Goal: Task Accomplishment & Management: Complete application form

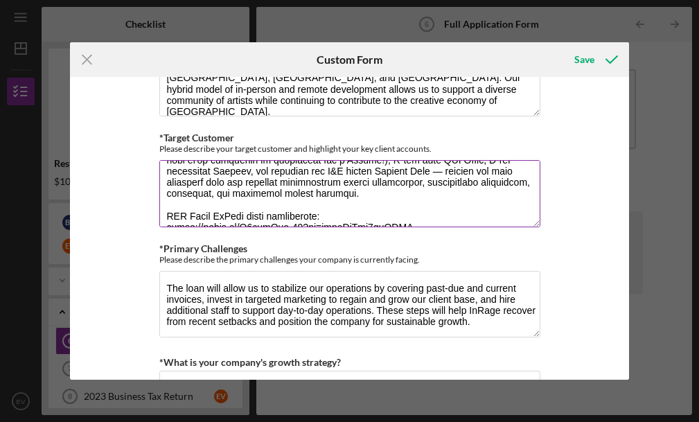
scroll to position [110, 0]
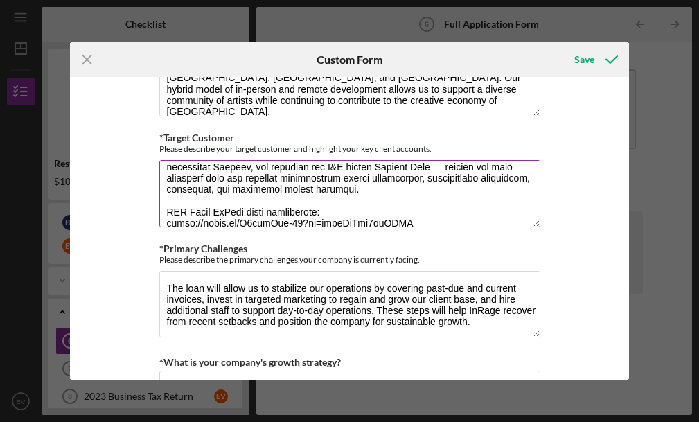
click at [348, 193] on textarea "*Target Customer" at bounding box center [349, 193] width 381 height 66
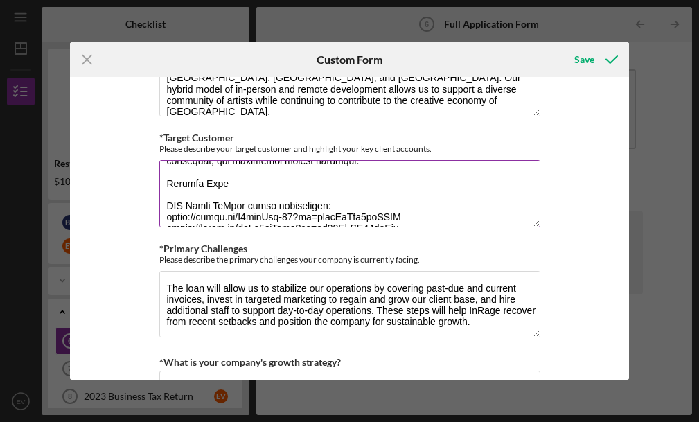
scroll to position [109, 0]
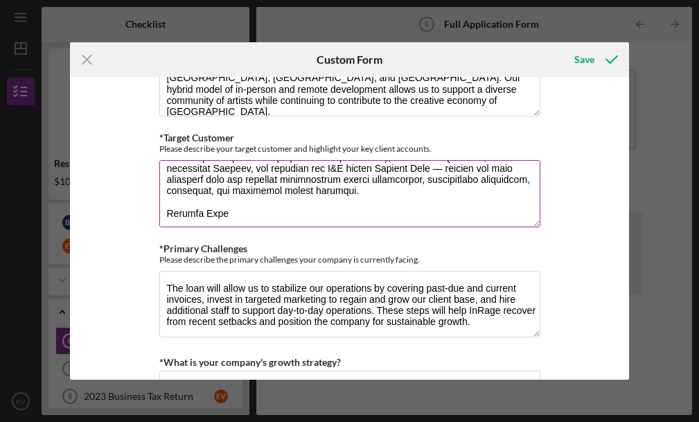
click at [284, 196] on textarea "*Target Customer" at bounding box center [349, 193] width 381 height 66
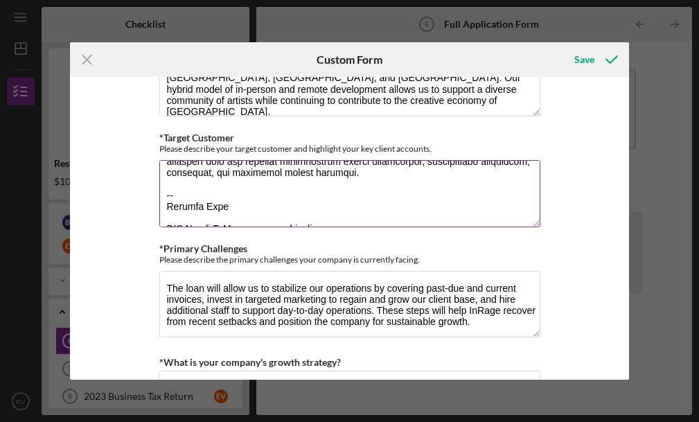
click at [225, 208] on textarea "*Target Customer" at bounding box center [349, 193] width 381 height 66
paste textarea "[URL][DOMAIN_NAME]"
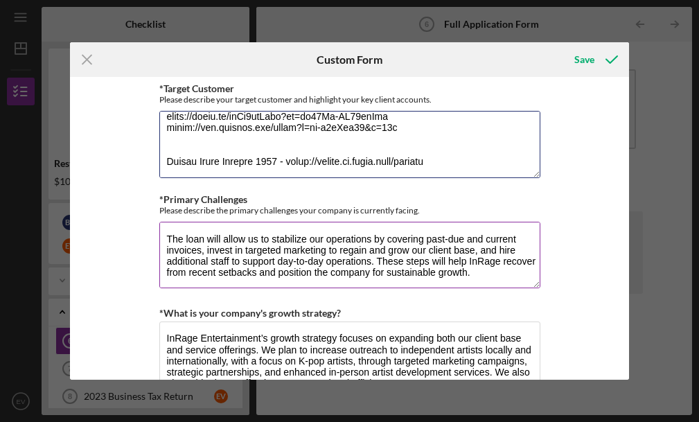
scroll to position [1191, 0]
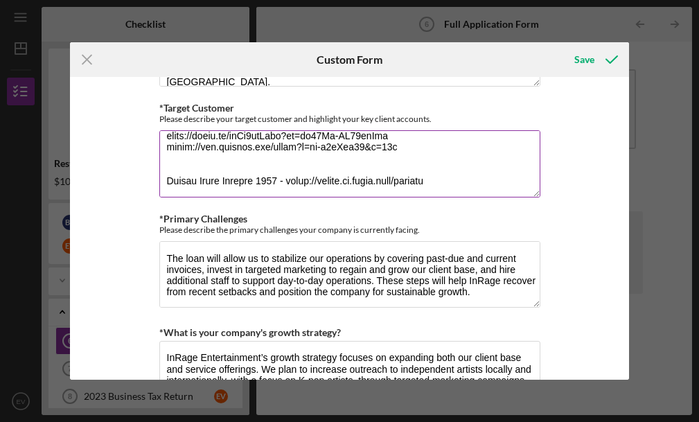
click at [345, 161] on textarea "*Target Customer" at bounding box center [349, 163] width 381 height 66
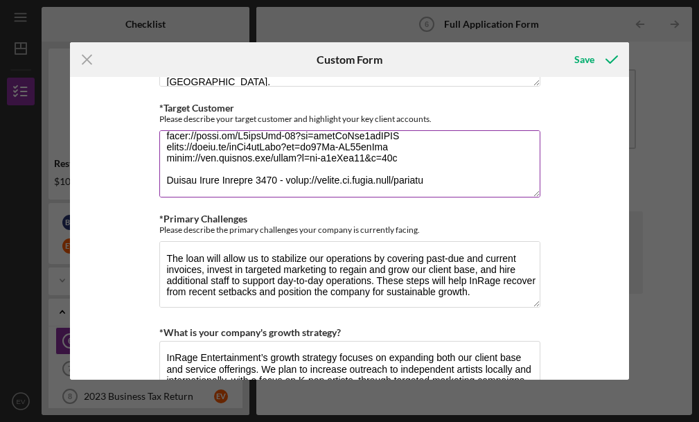
scroll to position [211, 0]
click at [191, 179] on textarea "*Target Customer" at bounding box center [349, 163] width 381 height 66
click at [451, 178] on textarea "*Target Customer" at bounding box center [349, 163] width 381 height 66
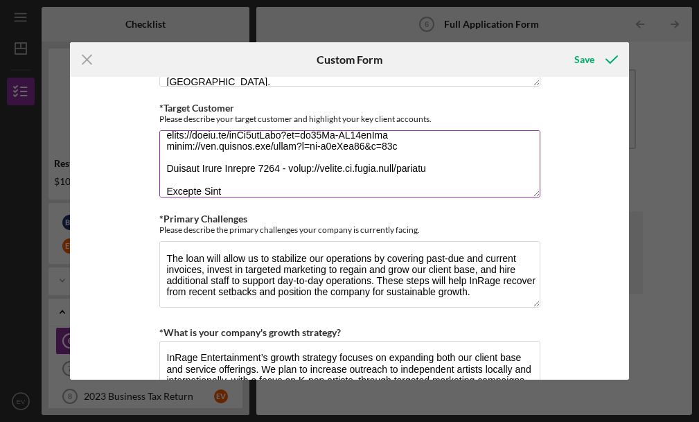
scroll to position [235, 0]
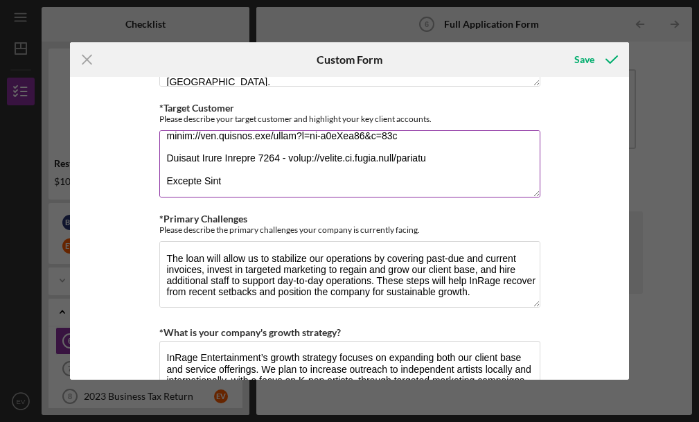
paste textarea "[URL][DOMAIN_NAME]"
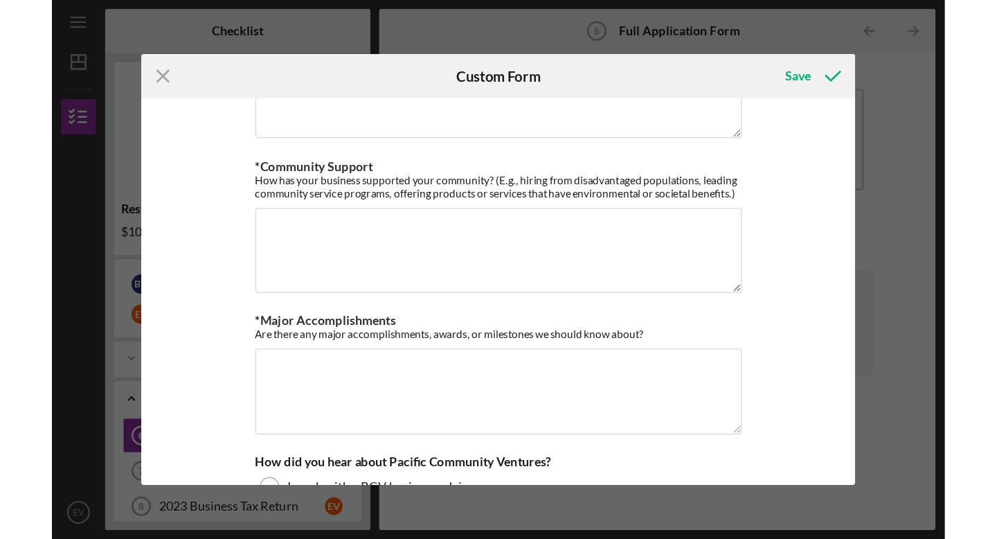
scroll to position [1633, 0]
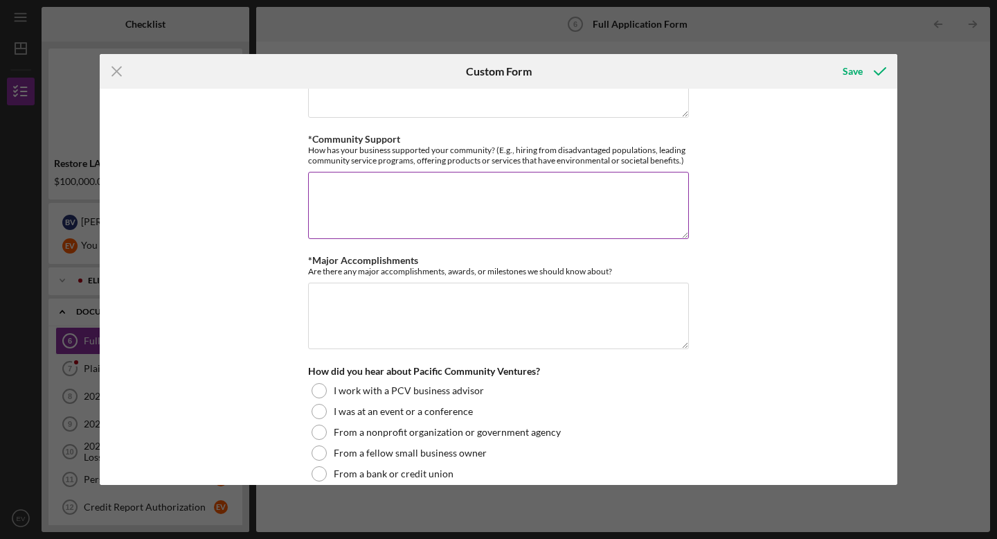
type textarea "Lor ipsumd sitametco adi elitseddoei temporinc utlabor, etdoloremag, ali enimad…"
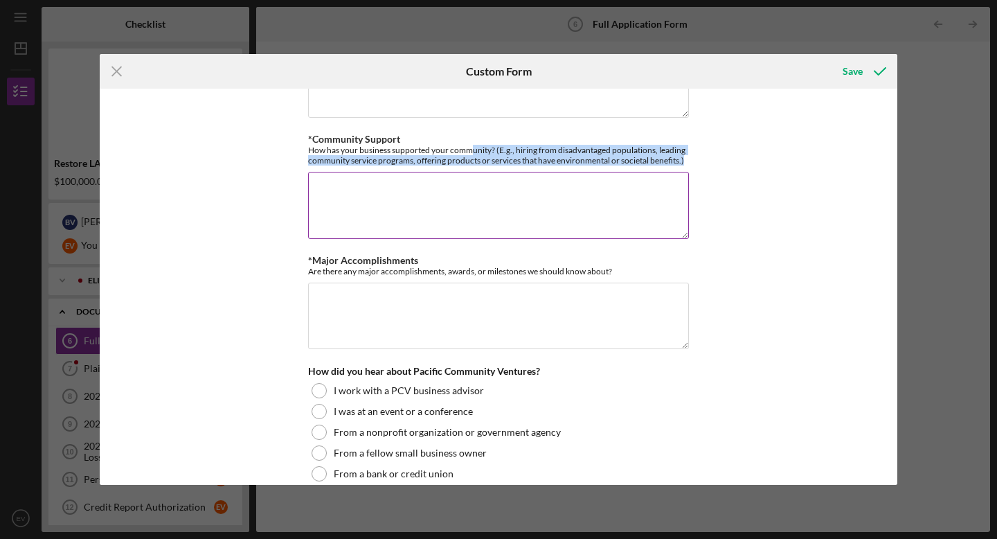
drag, startPoint x: 686, startPoint y: 161, endPoint x: 470, endPoint y: 150, distance: 216.4
click at [470, 150] on div "How has your business supported your community? (E.g., hiring from disadvantage…" at bounding box center [498, 155] width 381 height 21
click at [387, 206] on textarea "*Community Support" at bounding box center [498, 205] width 381 height 66
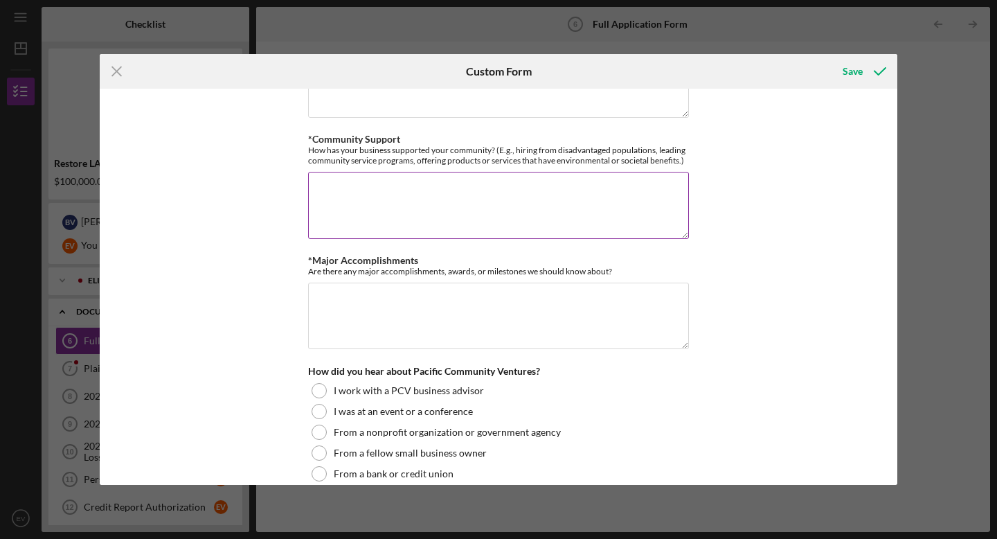
paste textarea "InRage Entertainment is deeply committed to supporting underrepresented and mar…"
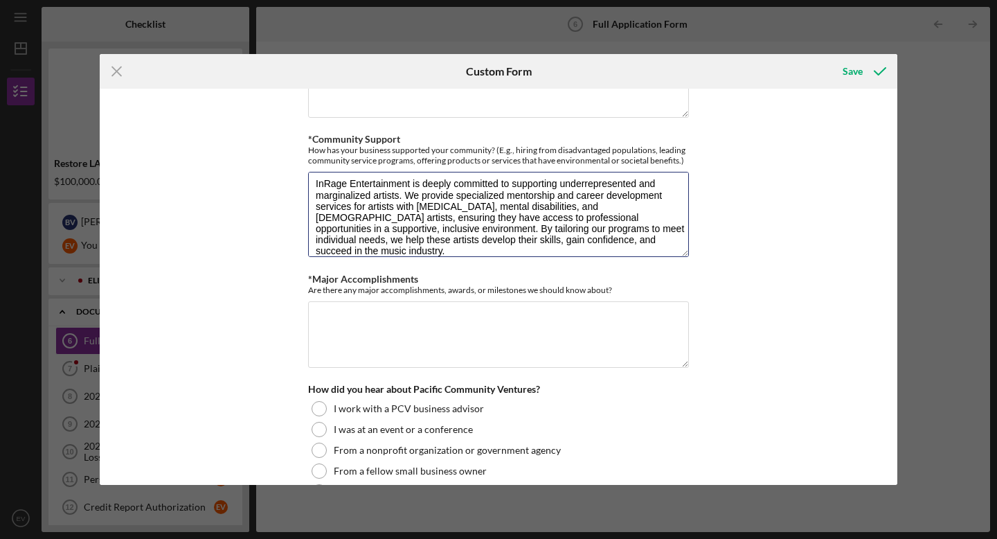
scroll to position [3, 0]
drag, startPoint x: 682, startPoint y: 230, endPoint x: 688, endPoint y: 249, distance: 19.7
click at [688, 249] on div "*Use of Proceeds Purchase Inventory Business Expansion Purchase or repair equip…" at bounding box center [499, 287] width 798 height 396
drag, startPoint x: 420, startPoint y: 195, endPoint x: 665, endPoint y: 197, distance: 245.2
click at [665, 197] on textarea "InRage Entertainment is deeply committed to supporting underrepresented and mar…" at bounding box center [498, 215] width 381 height 86
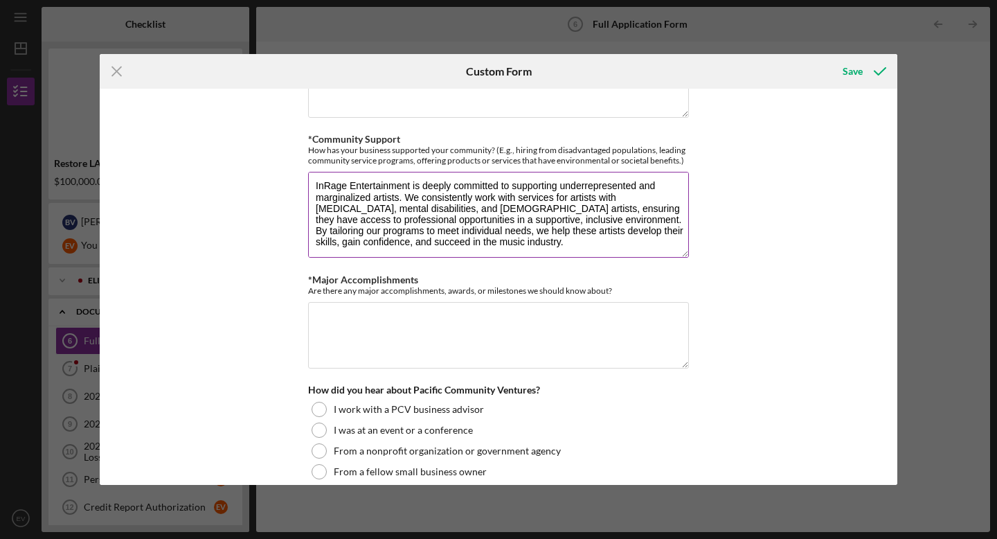
click at [567, 192] on textarea "InRage Entertainment is deeply committed to supporting underrepresented and mar…" at bounding box center [498, 215] width 381 height 86
click at [571, 216] on textarea "InRage Entertainment is deeply committed to supporting underrepresented and mar…" at bounding box center [498, 215] width 381 height 86
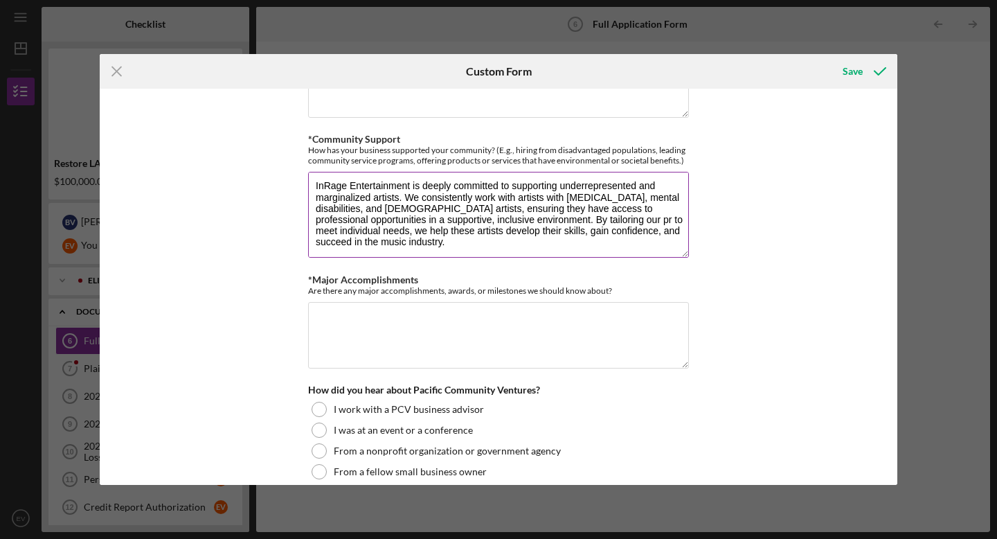
scroll to position [0, 0]
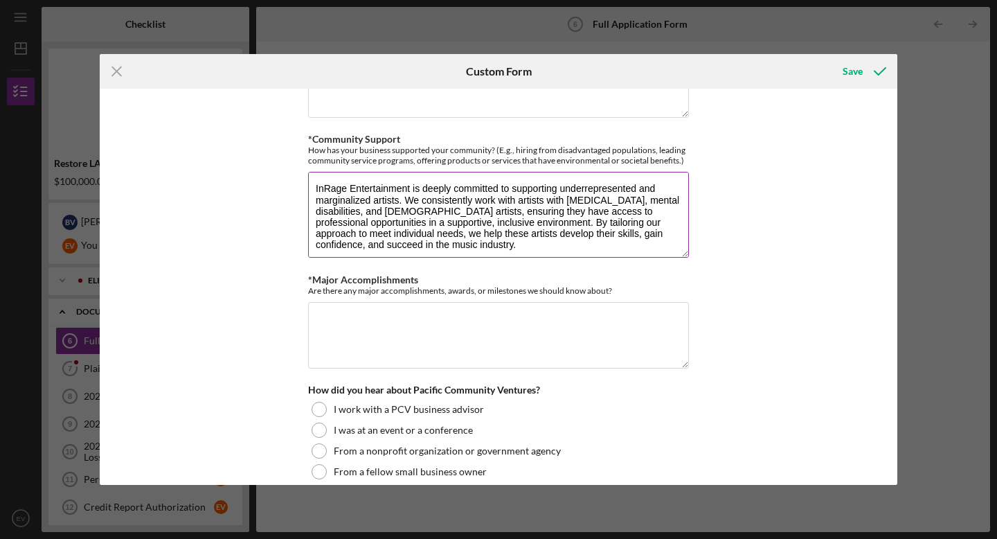
click at [508, 200] on textarea "InRage Entertainment is deeply committed to supporting underrepresented and mar…" at bounding box center [498, 215] width 381 height 86
click at [581, 233] on textarea "InRage Entertainment is deeply committed to supporting underrepresented and mar…" at bounding box center [498, 215] width 381 height 86
click at [491, 231] on textarea "InRage Entertainment is deeply committed to supporting underrepresented and mar…" at bounding box center [498, 215] width 381 height 86
click at [576, 230] on textarea "InRage Entertainment is deeply committed to supporting underrepresented and mar…" at bounding box center [498, 215] width 381 height 86
drag, startPoint x: 441, startPoint y: 242, endPoint x: 314, endPoint y: 244, distance: 126.8
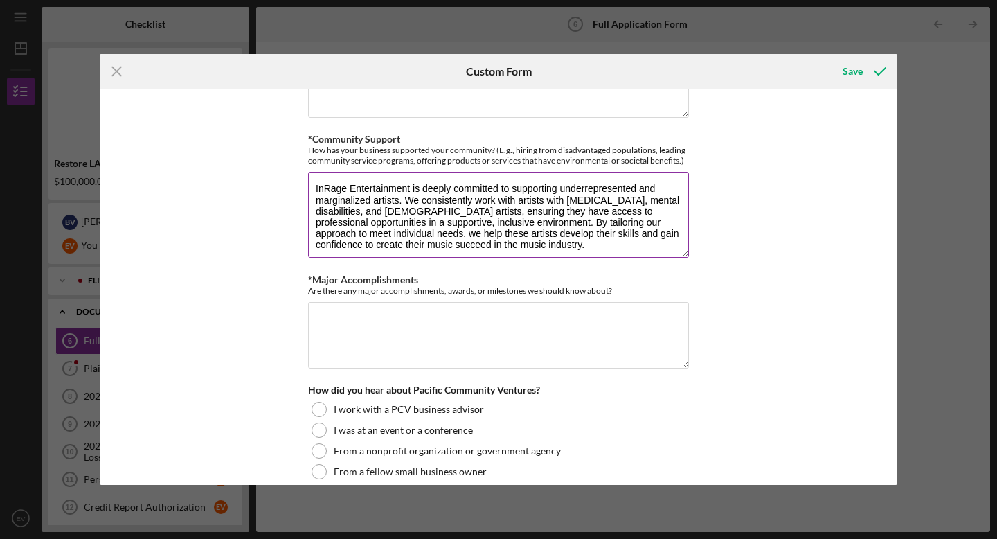
click at [314, 244] on textarea "InRage Entertainment is deeply committed to supporting underrepresented and mar…" at bounding box center [498, 215] width 381 height 86
click at [616, 231] on textarea "InRage Entertainment is deeply committed to supporting underrepresented and mar…" at bounding box center [498, 215] width 381 height 86
click at [365, 241] on textarea "InRage Entertainment is deeply committed to supporting underrepresented and mar…" at bounding box center [498, 215] width 381 height 86
click at [409, 188] on textarea "InRage Entertainment is deeply committed to supporting underrepresented and mar…" at bounding box center [498, 215] width 381 height 86
type textarea "InRage Entertainment is deeply committed to supporting underrepresented and mar…"
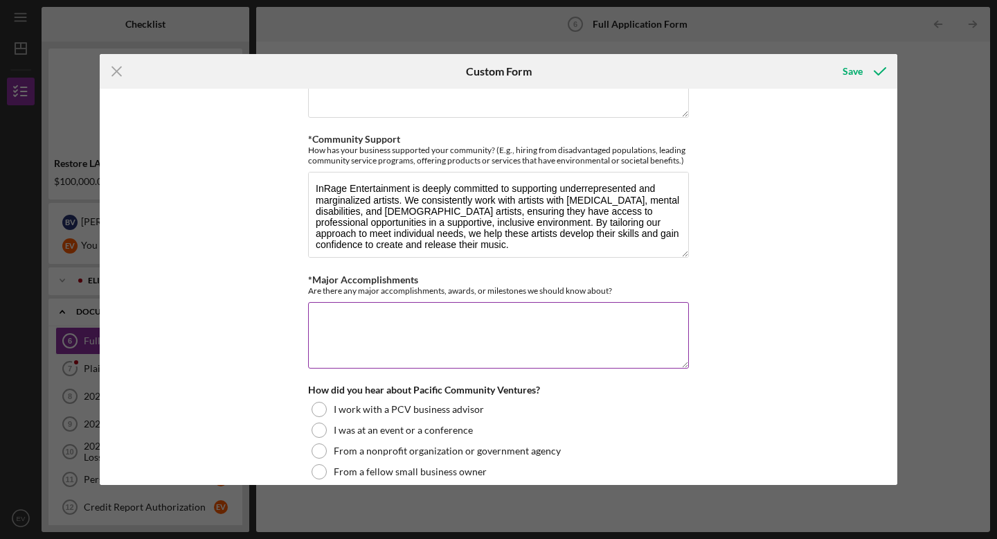
click at [354, 319] on textarea "*Major Accomplishments" at bounding box center [498, 335] width 381 height 66
type textarea "e"
click at [472, 315] on textarea "Yes! Our work has been on Billboard (XIA Incredible" at bounding box center [498, 335] width 381 height 66
click at [373, 321] on textarea "Yes! Our work has been on Billboard and charted on top Korean music charts (XIA…" at bounding box center [498, 335] width 381 height 66
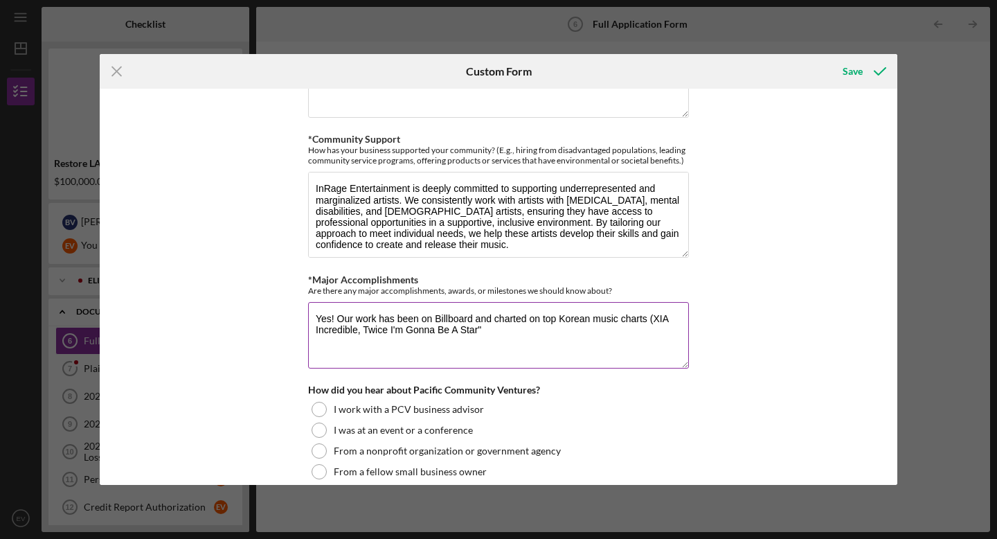
click at [356, 326] on textarea "Yes! Our work has been on Billboard and charted on top Korean music charts (XIA…" at bounding box center [498, 335] width 381 height 66
click at [316, 326] on textarea "Yes! Our work has been on Billboard and charted on top Korean music charts (XIA…" at bounding box center [498, 335] width 381 height 66
click at [493, 328] on textarea "Yes! Our work has been on Billboard and charted on top Korean music charts (XIA…" at bounding box center [498, 335] width 381 height 66
click at [486, 326] on textarea "Yes! Our work has been on Billboard and charted on top Korean music charts (XIA…" at bounding box center [498, 335] width 381 height 66
click at [668, 319] on textarea "Yes! Our work has been on Billboard and charted on top Korean music charts (XIA…" at bounding box center [498, 335] width 381 height 66
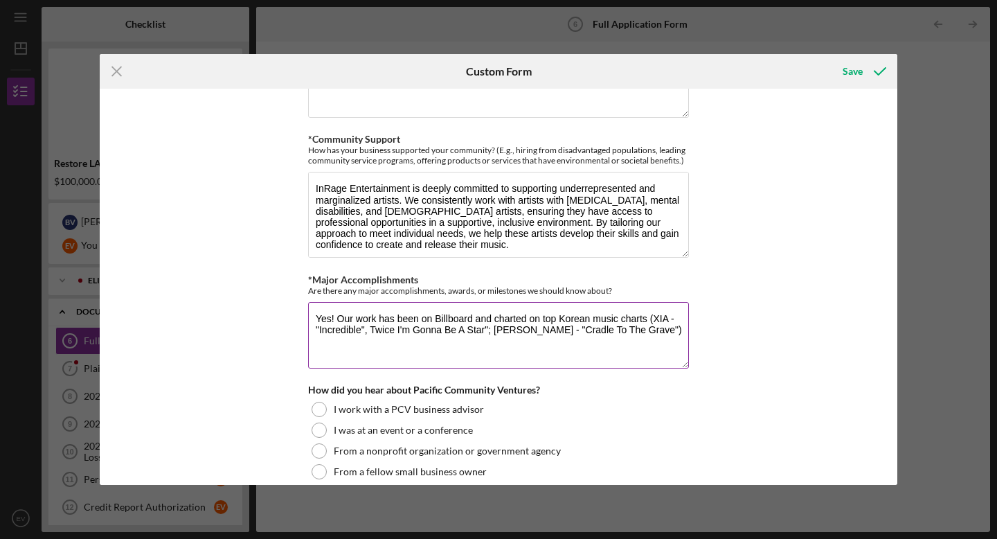
click at [395, 328] on textarea "Yes! Our work has been on Billboard and charted on top Korean music charts (XIA…" at bounding box center [498, 335] width 381 height 66
click at [661, 326] on textarea "Yes! Our work has been on Billboard and charted on top Korean music charts (XIA…" at bounding box center [498, 335] width 381 height 66
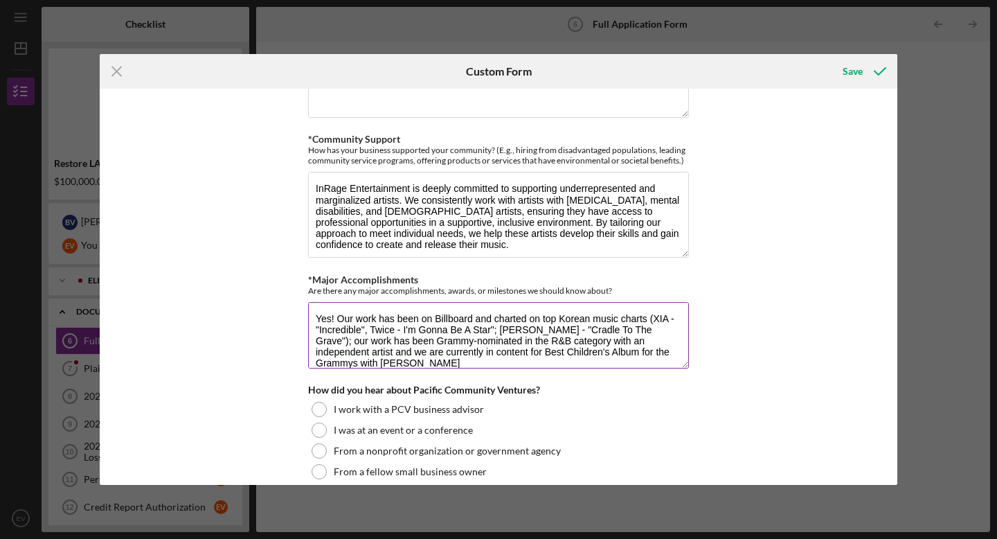
scroll to position [1, 0]
click at [664, 326] on textarea "Yes! Our work has been on Billboard and charted on top Korean music charts (XIA…" at bounding box center [498, 335] width 381 height 66
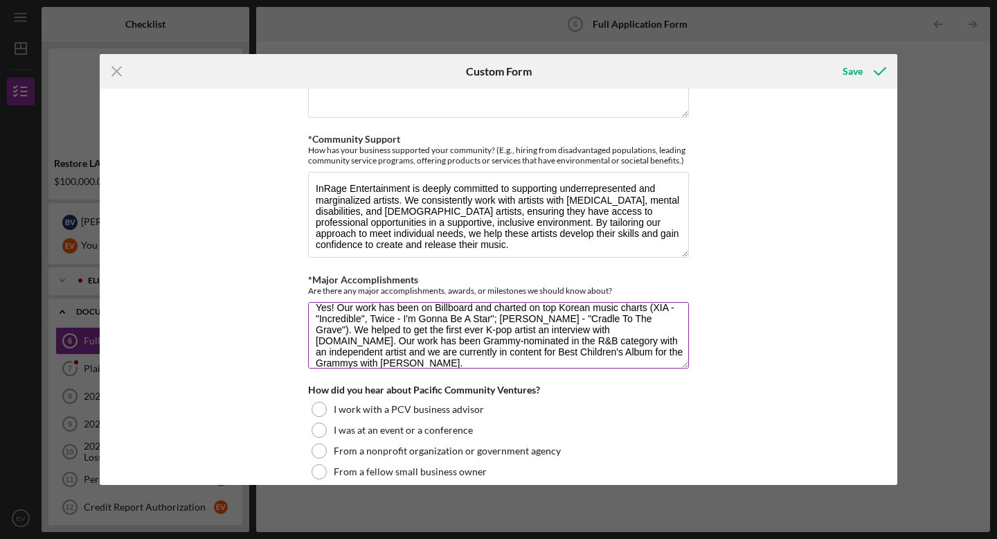
click at [668, 345] on textarea "Yes! Our work has been on Billboard and charted on top Korean music charts (XIA…" at bounding box center [498, 335] width 381 height 66
click at [312, 357] on textarea "Yes! Our work has been on Billboard and charted on top Korean music charts (XIA…" at bounding box center [498, 335] width 381 height 66
click at [350, 359] on textarea "Yes! Our work has been on Billboard and charted on top Korean music charts (XIA…" at bounding box center [498, 335] width 381 height 66
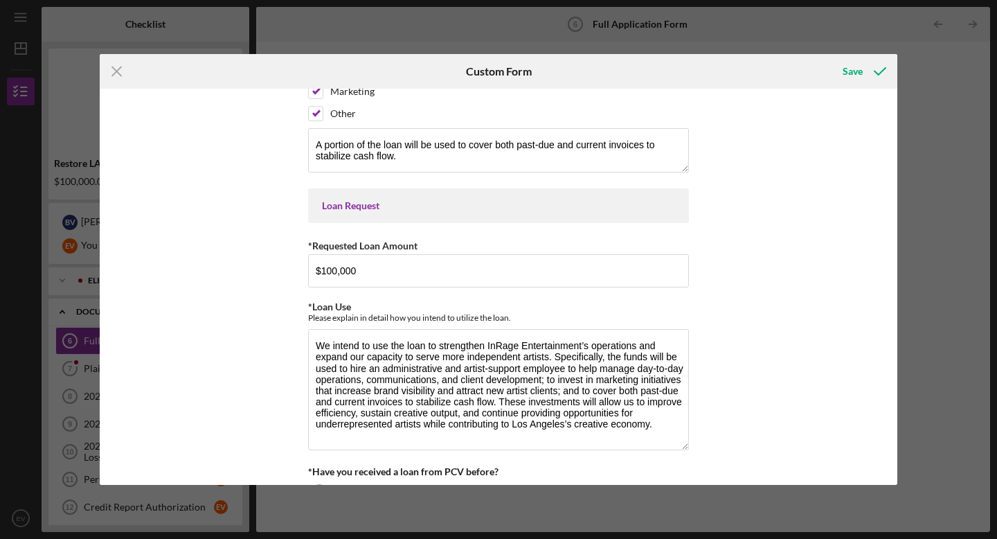
scroll to position [0, 0]
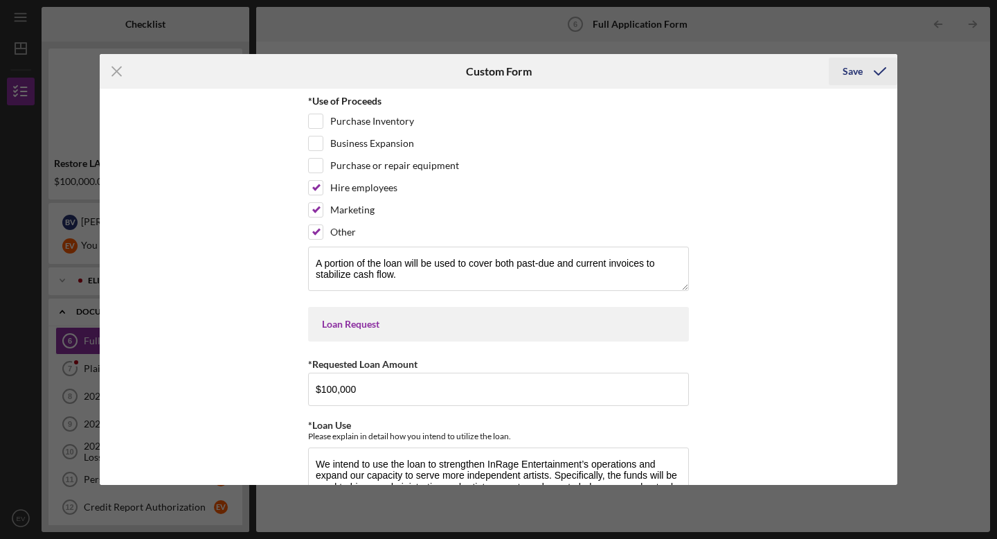
type textarea "Yes! Our work has been on Billboard and charted on top Korean music charts (XIA…"
click at [698, 71] on div "Save" at bounding box center [853, 71] width 20 height 28
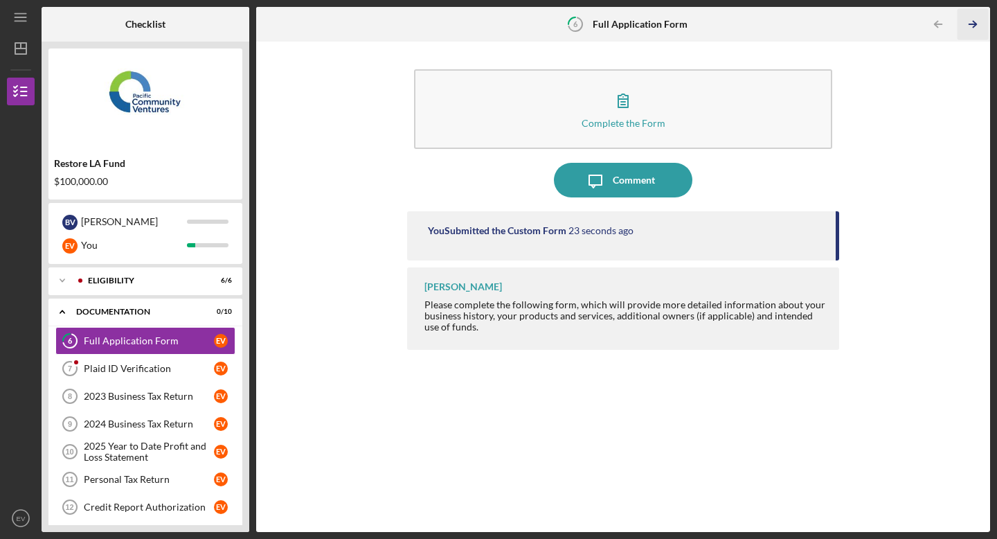
click at [698, 21] on icon "Icon/Table Pagination Arrow" at bounding box center [972, 24] width 31 height 31
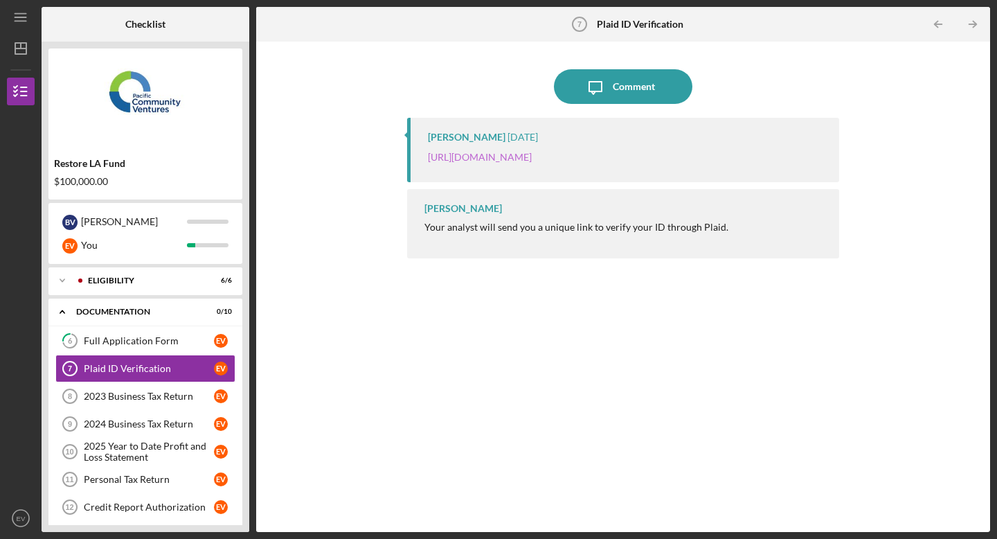
click at [532, 163] on link "[URL][DOMAIN_NAME]" at bounding box center [480, 157] width 104 height 12
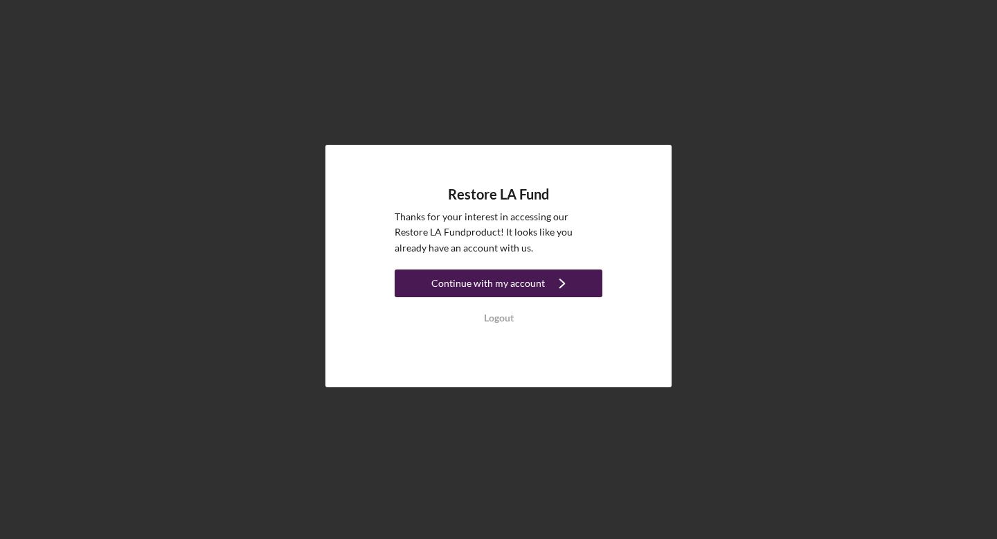
click at [569, 276] on icon "Icon/Navigate" at bounding box center [562, 283] width 35 height 35
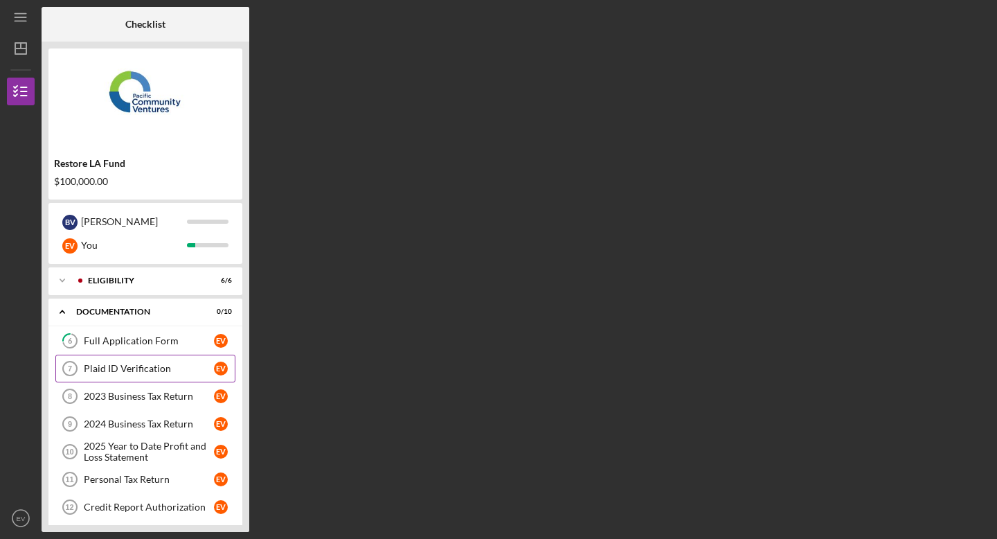
click at [157, 362] on link "Plaid ID Verification 7 Plaid ID Verification E V" at bounding box center [145, 369] width 180 height 28
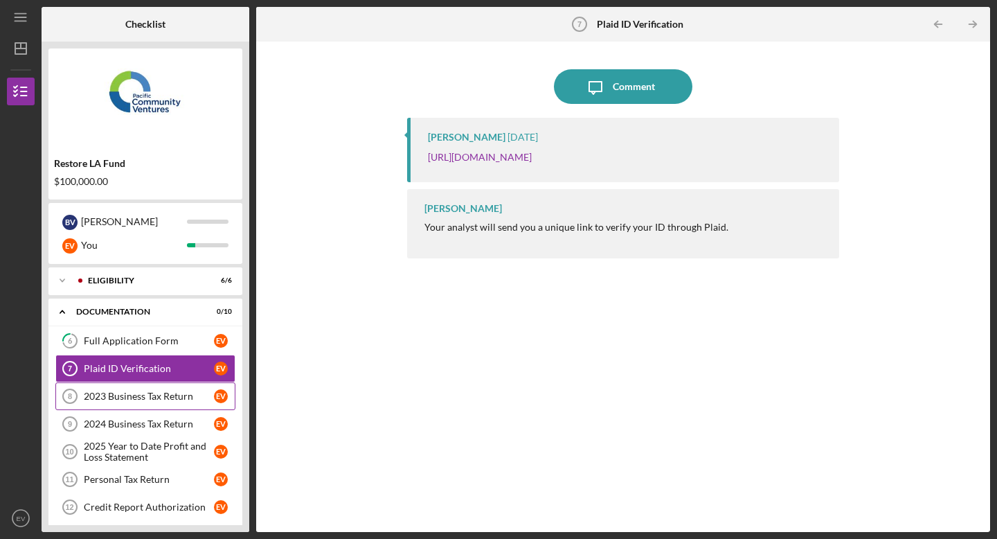
click at [197, 389] on link "2023 Business Tax Return 8 2023 Business Tax Return E V" at bounding box center [145, 396] width 180 height 28
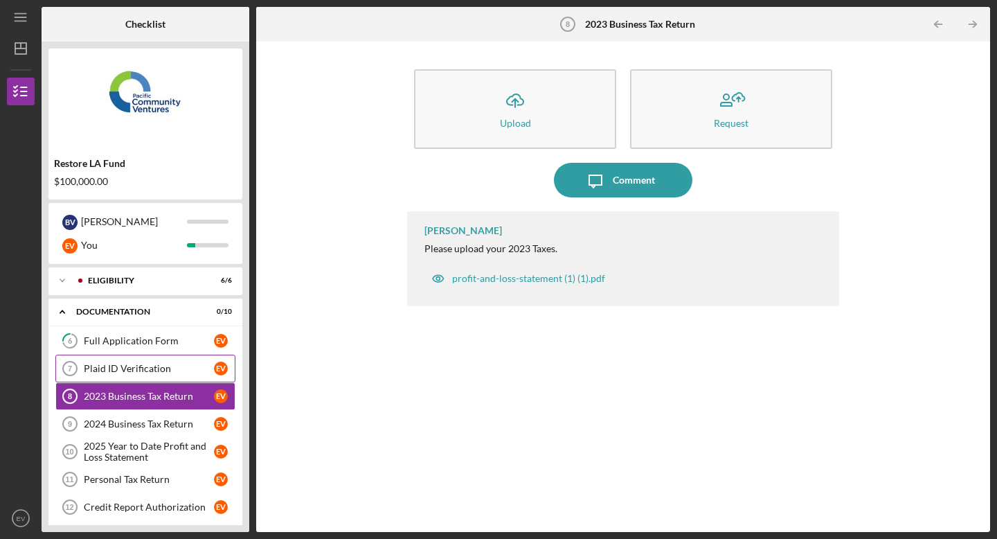
click at [184, 373] on div "Plaid ID Verification" at bounding box center [149, 368] width 130 height 11
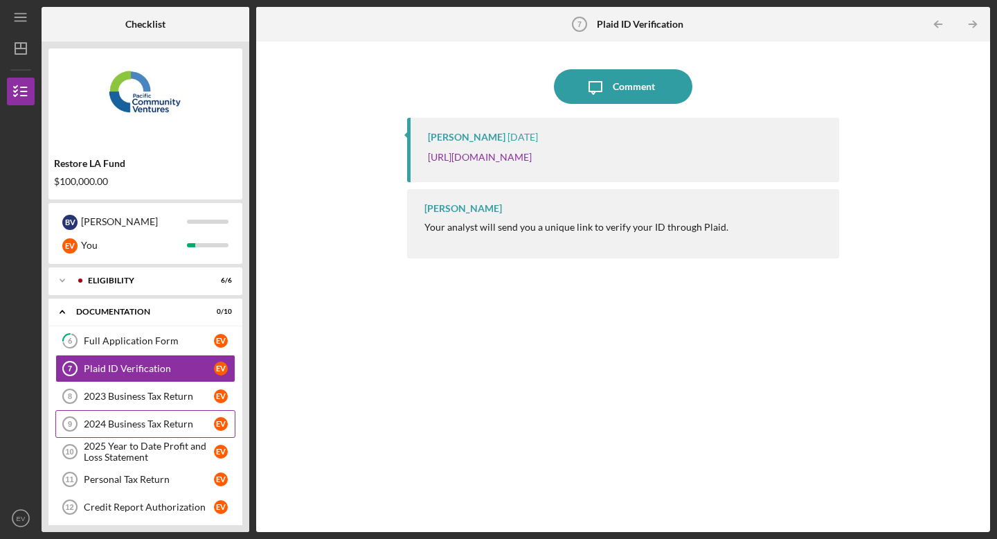
click at [185, 424] on div "2024 Business Tax Return" at bounding box center [149, 423] width 130 height 11
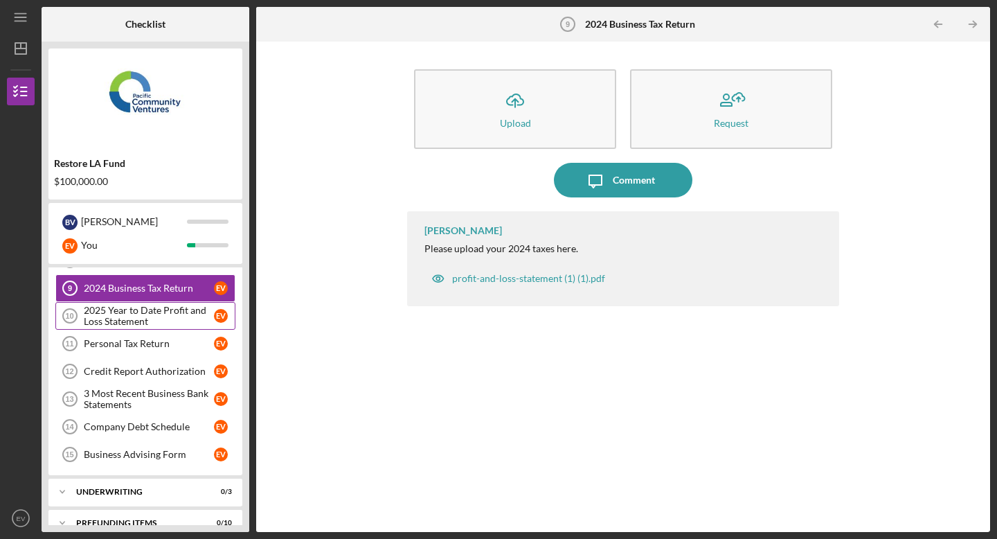
scroll to position [155, 0]
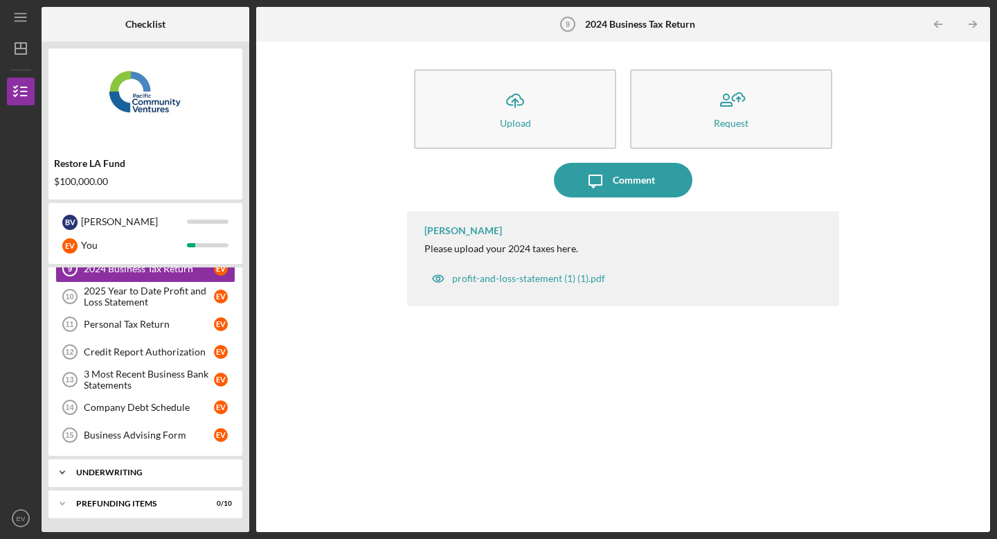
click at [150, 467] on div "Icon/Expander Underwriting 0 / 3" at bounding box center [145, 473] width 194 height 28
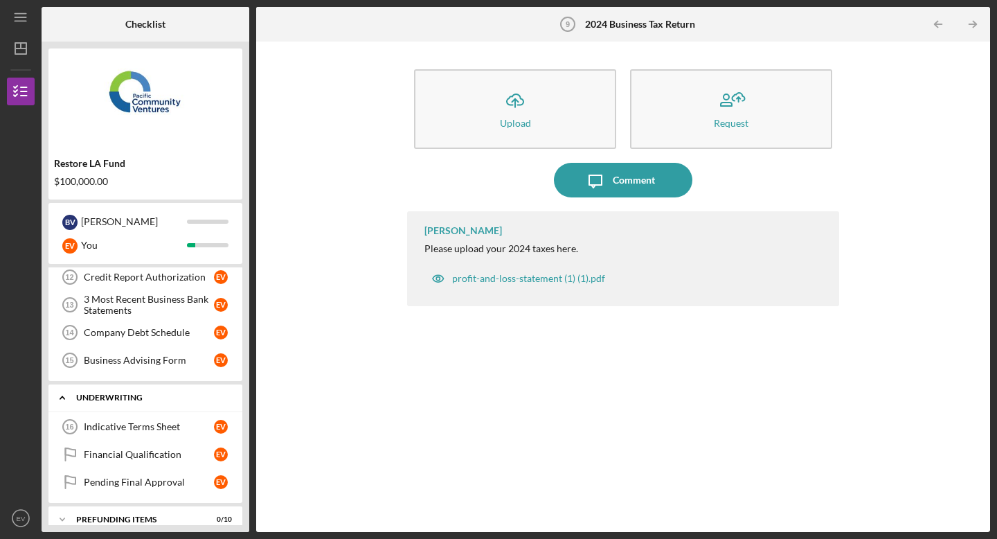
scroll to position [246, 0]
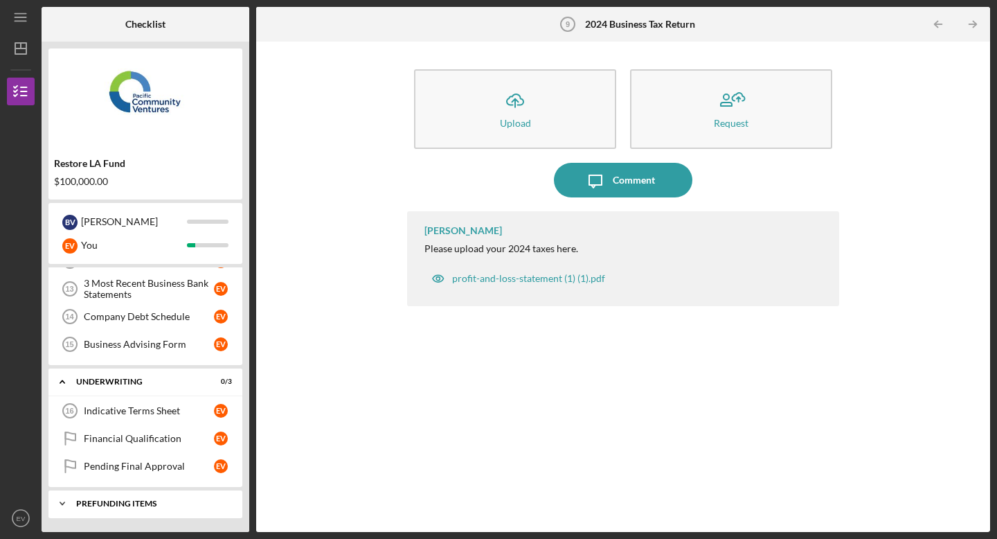
click at [139, 503] on div "Prefunding Items" at bounding box center [150, 503] width 149 height 8
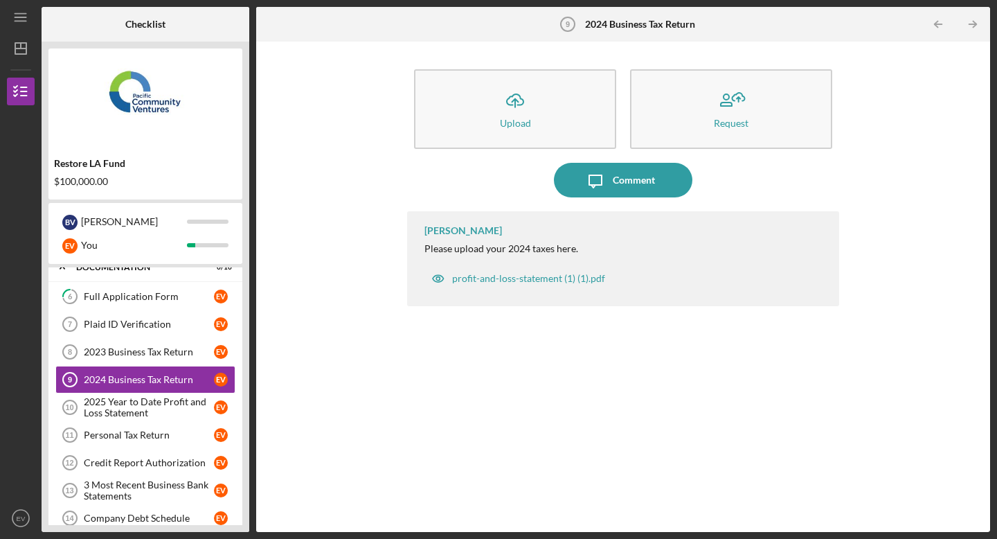
scroll to position [0, 0]
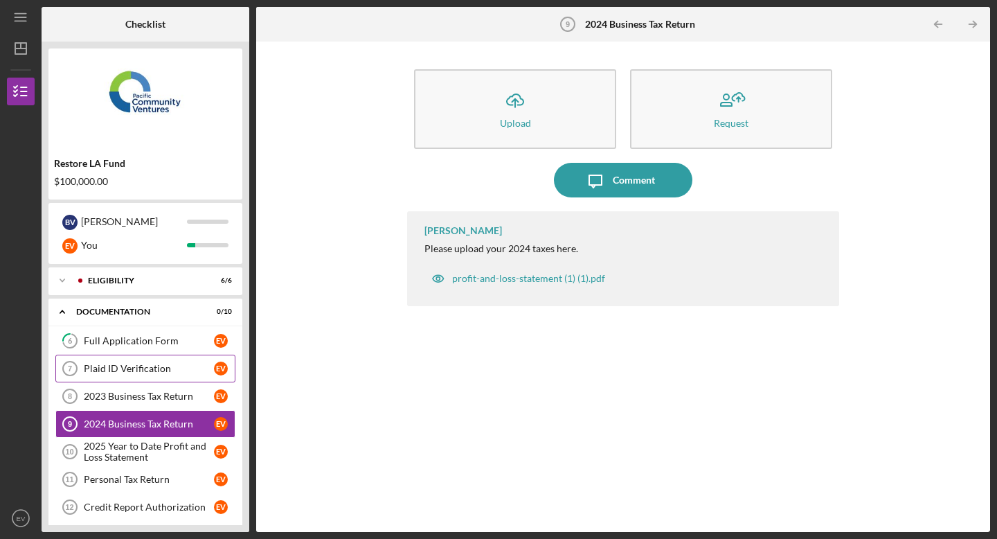
click at [140, 364] on div "Plaid ID Verification" at bounding box center [149, 368] width 130 height 11
